Goal: Communication & Community: Participate in discussion

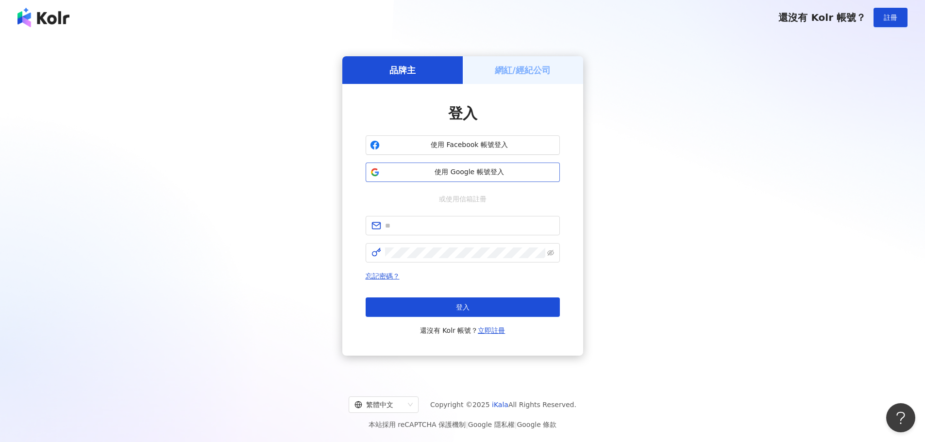
click at [402, 176] on span "使用 Google 帳號登入" at bounding box center [469, 172] width 172 height 10
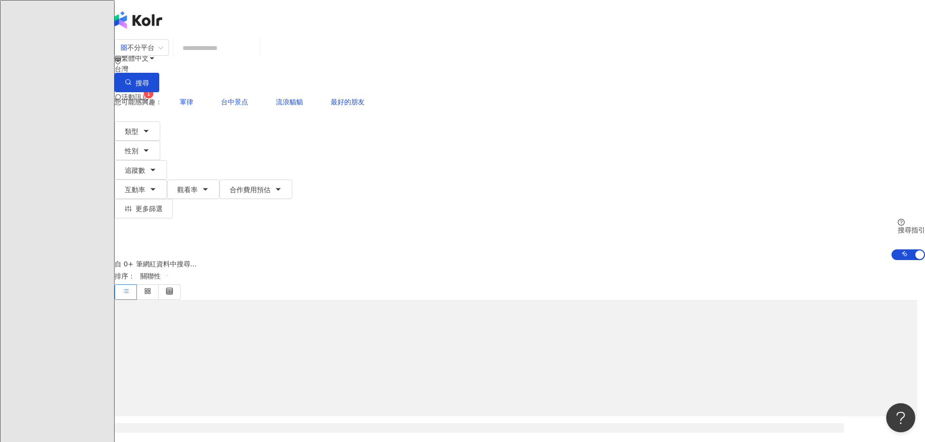
click at [149, 93] on span "活動訊息" at bounding box center [134, 97] width 27 height 8
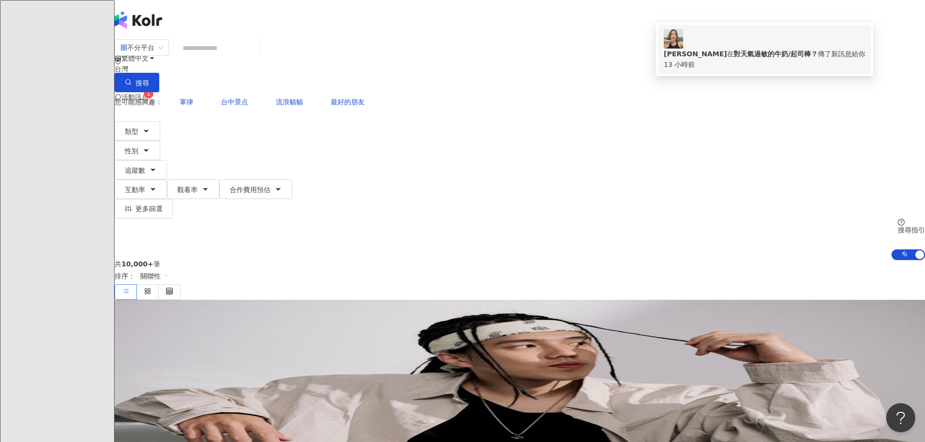
click at [739, 50] on b "對天氣過敏的牛奶/起司棒？" at bounding box center [775, 54] width 84 height 8
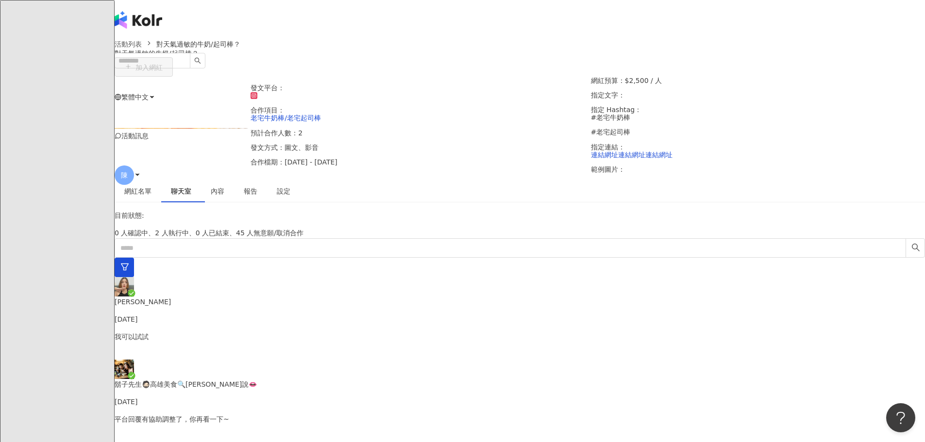
click at [312, 379] on p "鬍子先生🧔🏻高雄美食🔍[PERSON_NAME]說👄" at bounding box center [520, 384] width 810 height 11
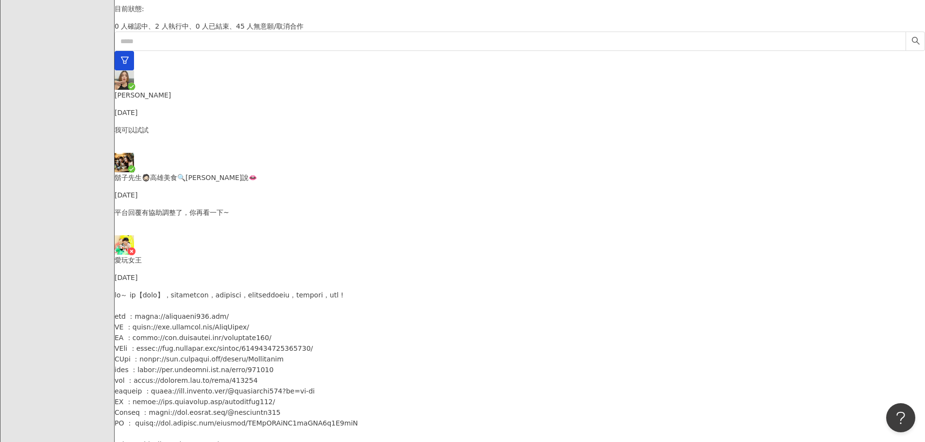
scroll to position [146, 0]
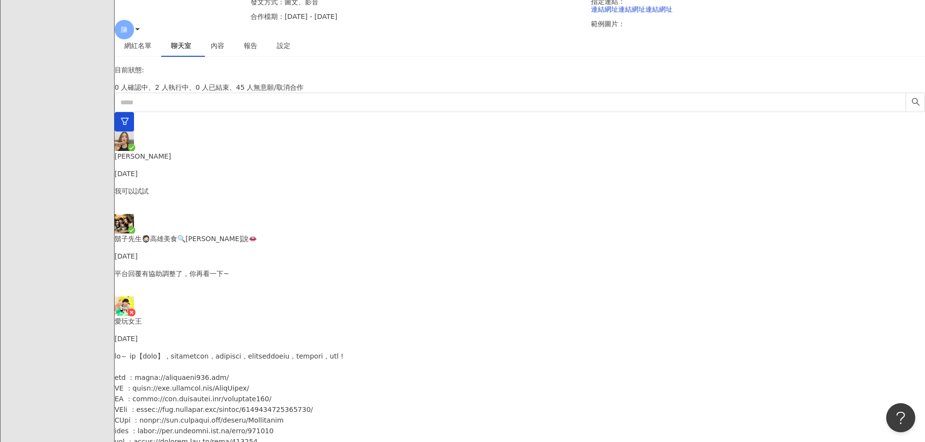
click at [284, 186] on p "我可以試試" at bounding box center [520, 191] width 810 height 11
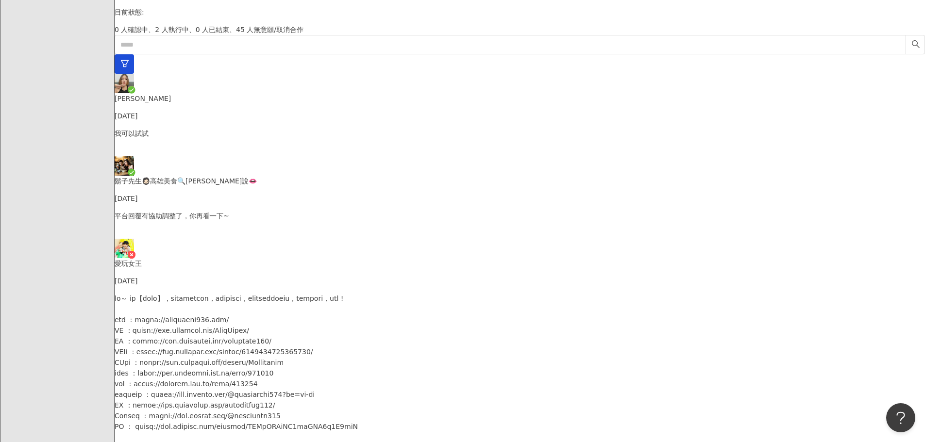
scroll to position [291, 0]
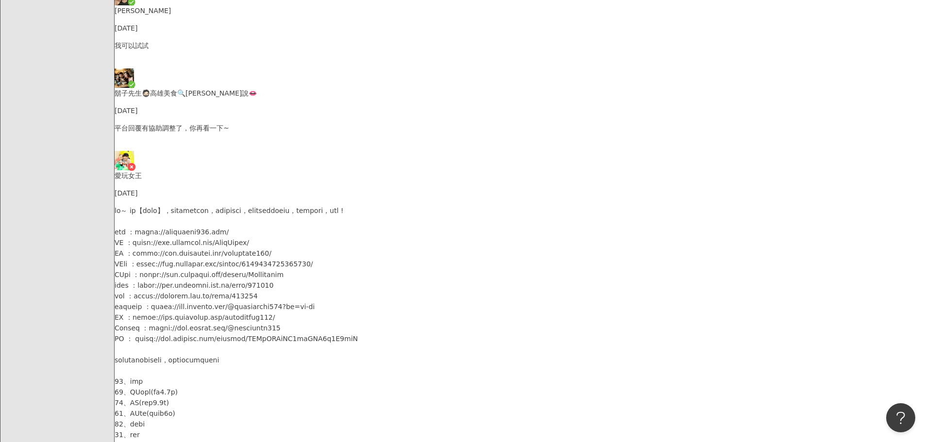
type textarea "********"
